Goal: Find specific page/section: Find specific page/section

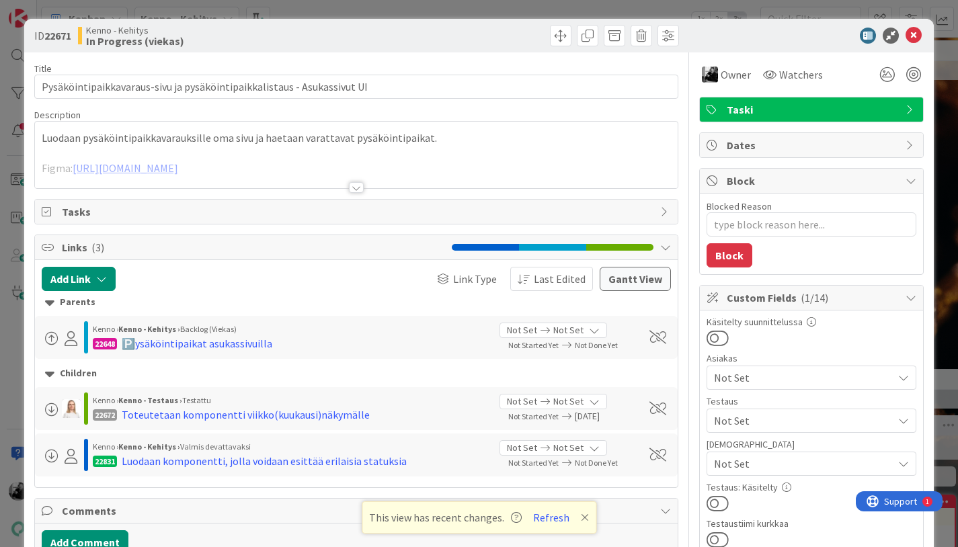
click at [359, 188] on div at bounding box center [356, 187] width 15 height 11
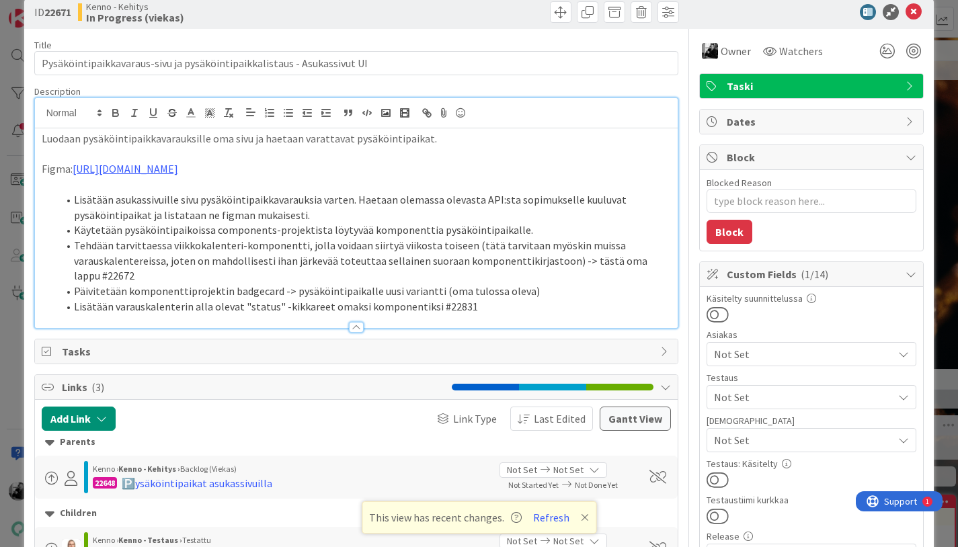
scroll to position [26, 0]
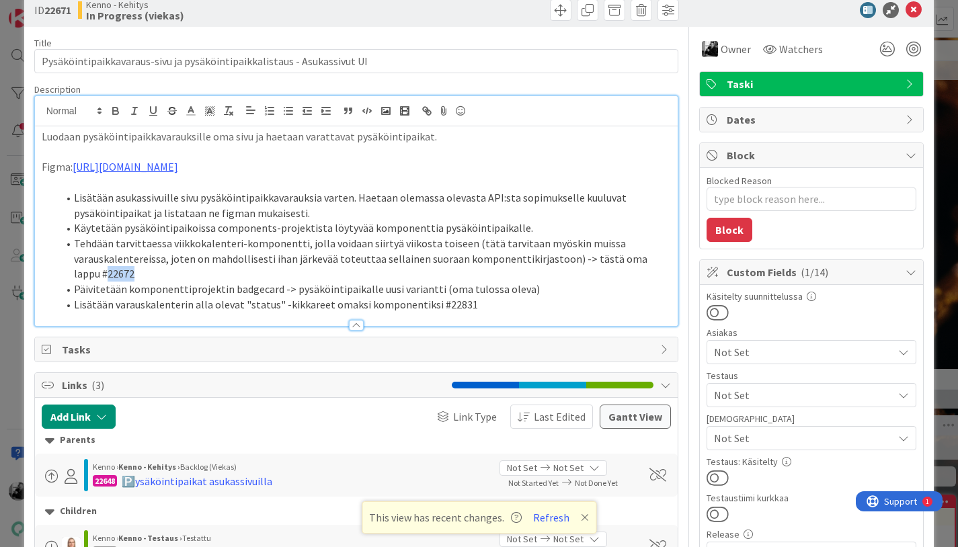
drag, startPoint x: 104, startPoint y: 275, endPoint x: 78, endPoint y: 275, distance: 26.2
click at [78, 275] on li "Tehdään tarvittaessa viikkokalenteri-komponentti, jolla voidaan siirtyä viikost…" at bounding box center [365, 259] width 614 height 46
copy li "22672"
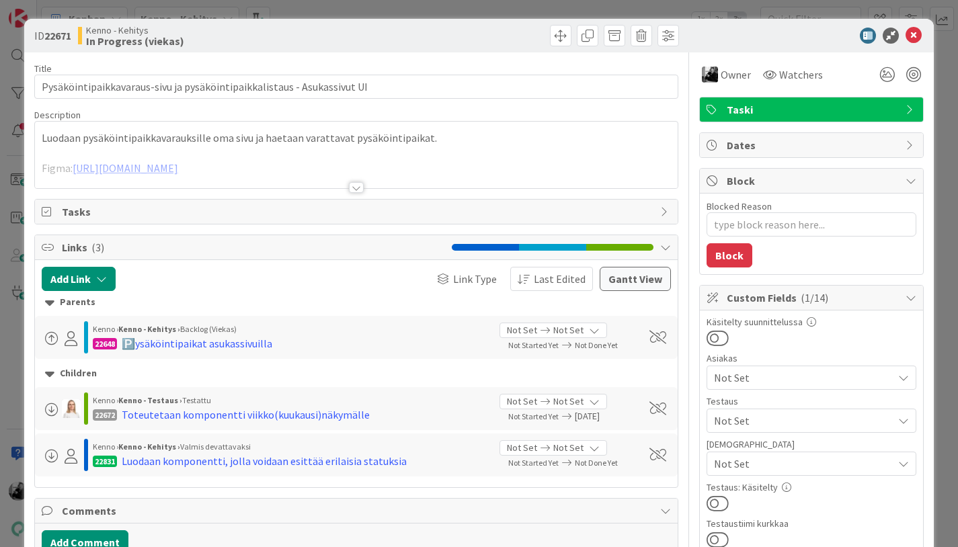
type textarea "x"
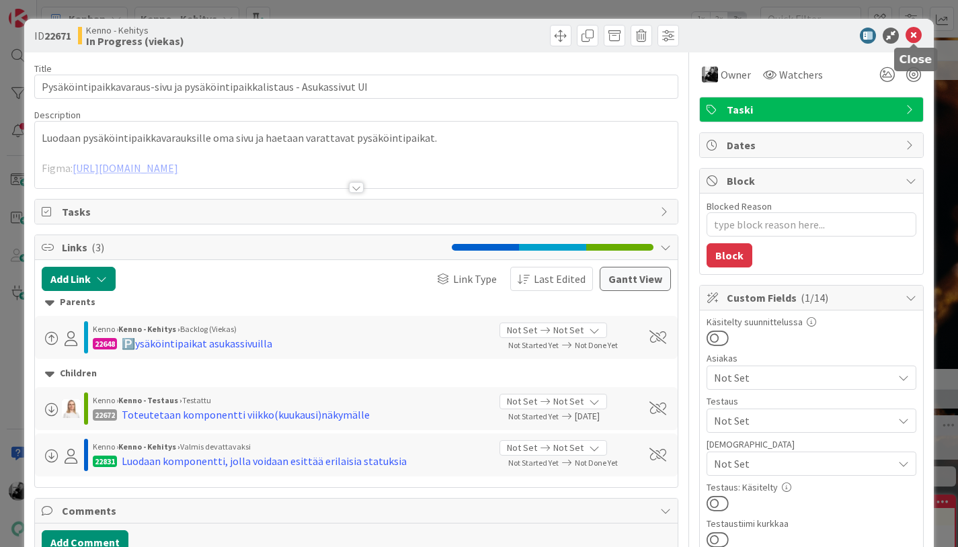
click at [913, 30] on icon at bounding box center [914, 36] width 16 height 16
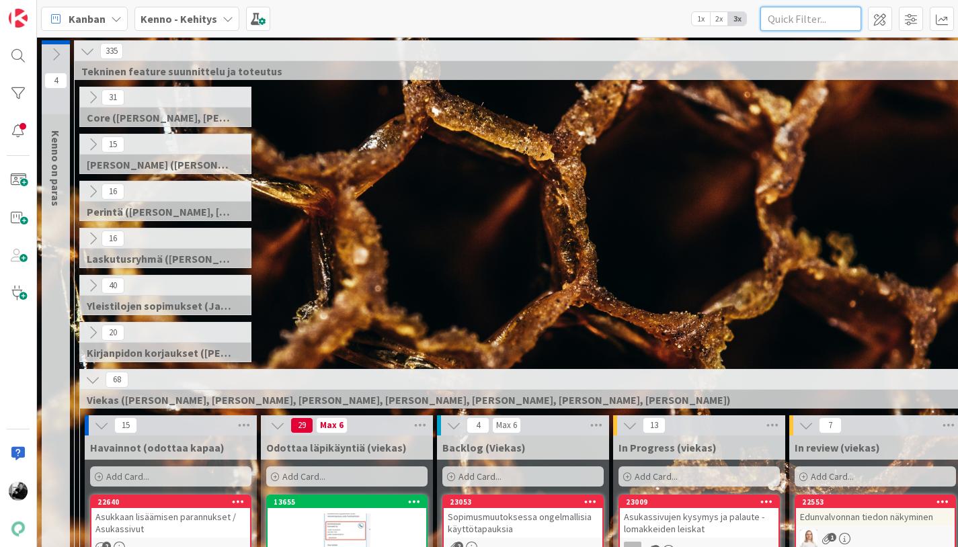
click at [836, 19] on input "text" at bounding box center [810, 19] width 101 height 24
paste input "22672"
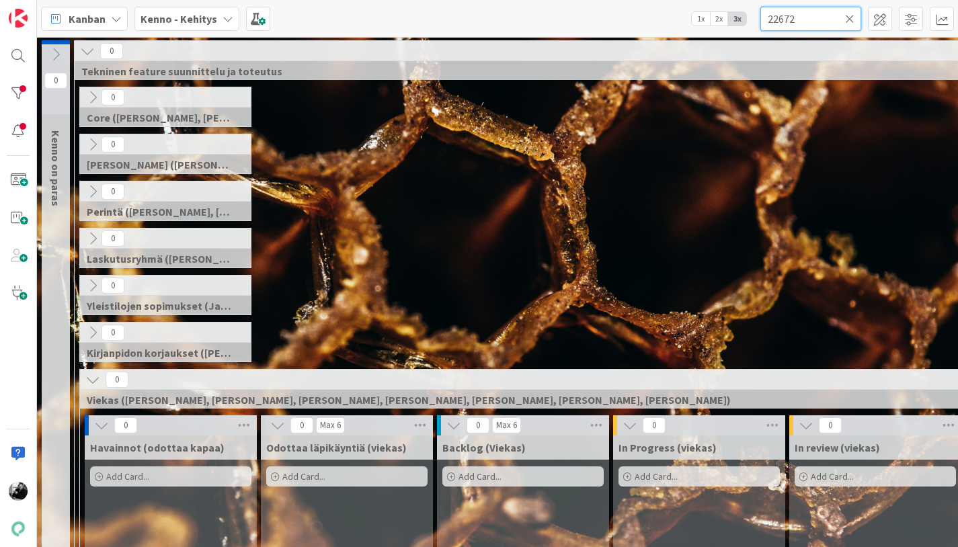
type input "22672"
click at [23, 58] on div at bounding box center [18, 55] width 27 height 27
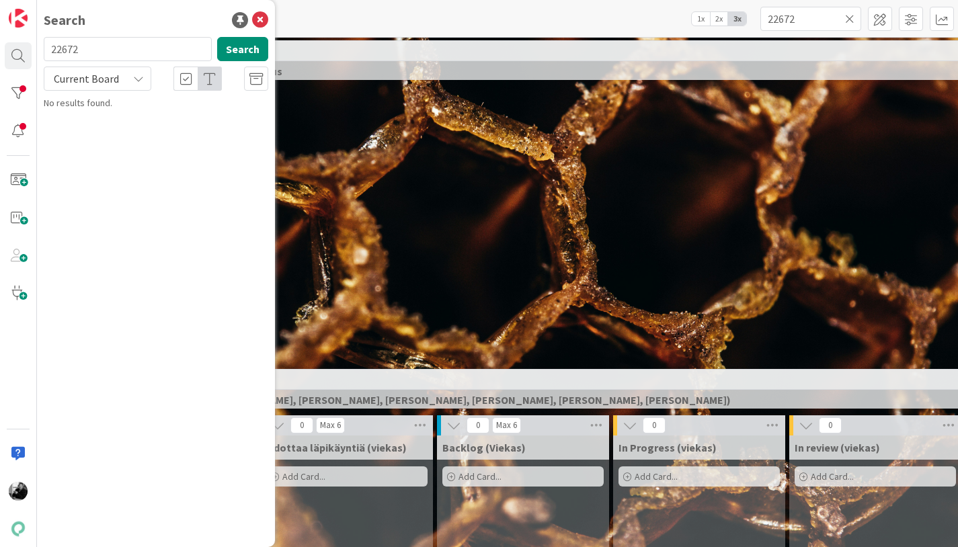
type input "22672"
click at [123, 80] on div "Current Board" at bounding box center [98, 79] width 108 height 24
click at [111, 126] on span "All Boards" at bounding box center [121, 134] width 140 height 20
click at [167, 126] on p "Toteutetaan komponentti viikko(kuukausi)näkymälle" at bounding box center [166, 126] width 206 height 28
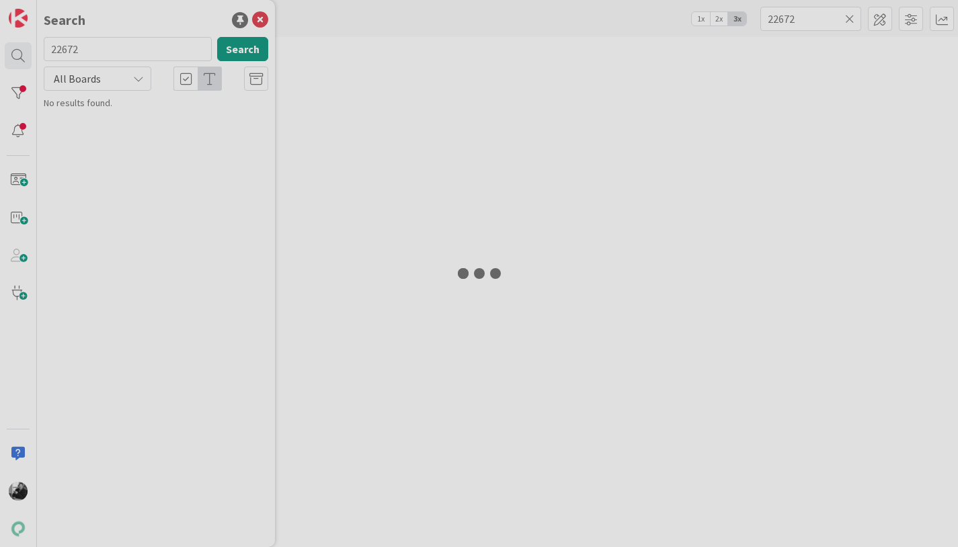
type textarea "x"
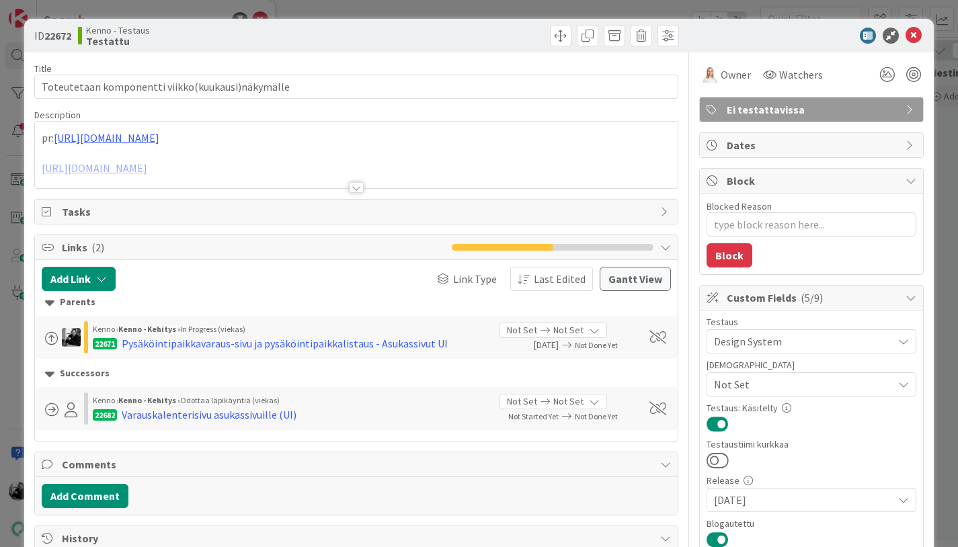
click at [362, 186] on div at bounding box center [356, 187] width 15 height 11
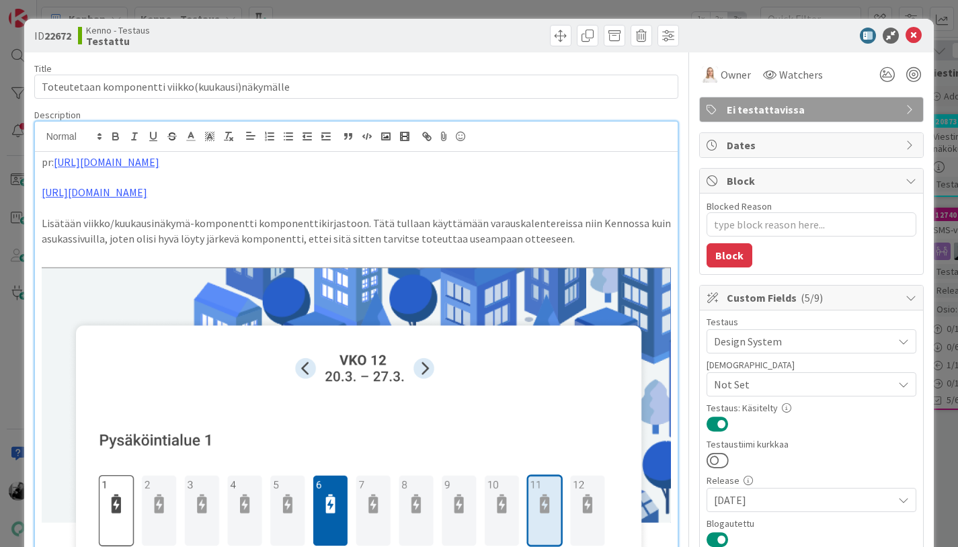
click at [193, 227] on p "Lisätään viikko/kuukausinäkymä-komponentti komponenttikirjastoon. Tätä tullaan …" at bounding box center [357, 231] width 630 height 30
click at [327, 172] on p at bounding box center [357, 177] width 630 height 15
click at [231, 208] on p at bounding box center [357, 207] width 630 height 15
click at [159, 163] on link "https://github.com/pandiafi/components/pull/113" at bounding box center [107, 161] width 106 height 13
click at [182, 186] on link "https://github.com/pandiafi/components/pull/113" at bounding box center [135, 188] width 92 height 17
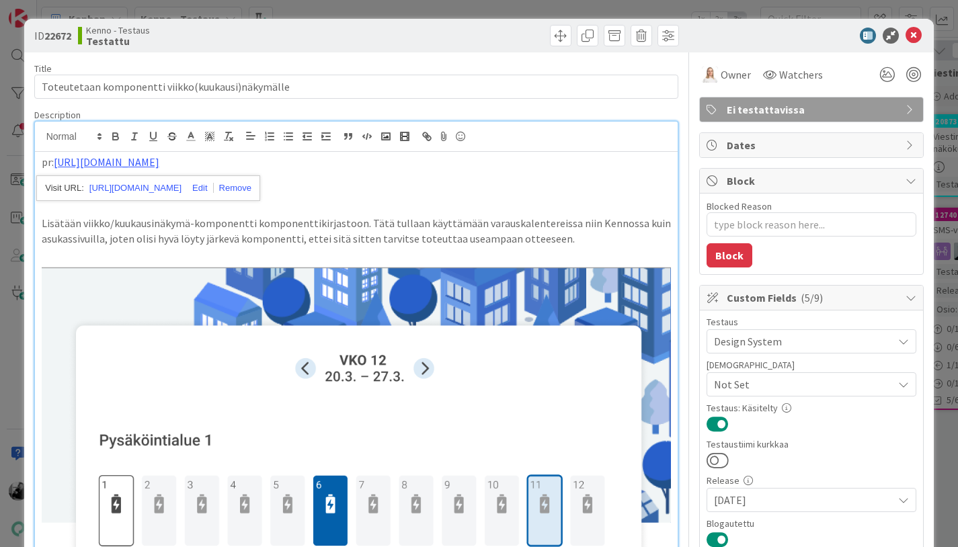
type textarea "x"
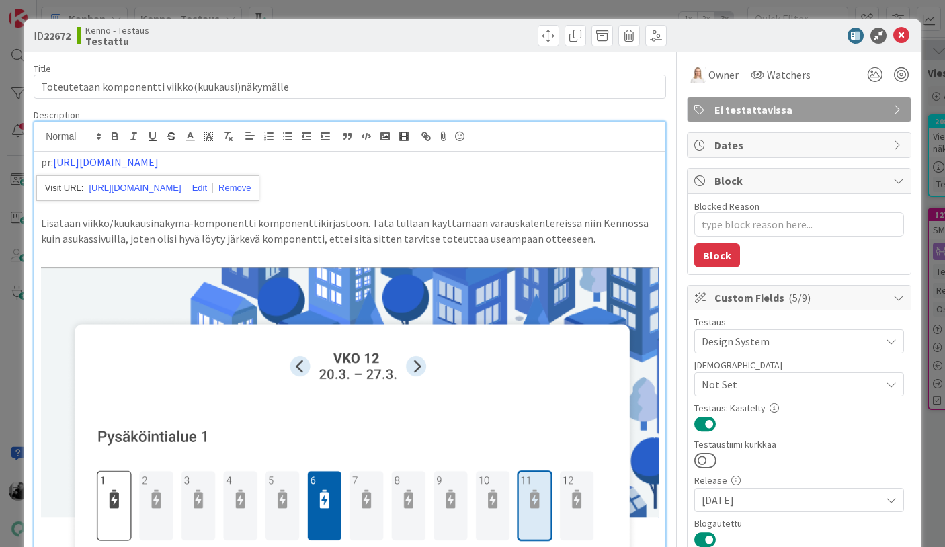
click at [423, 174] on p at bounding box center [350, 177] width 618 height 15
